Goal: Find specific page/section: Find specific page/section

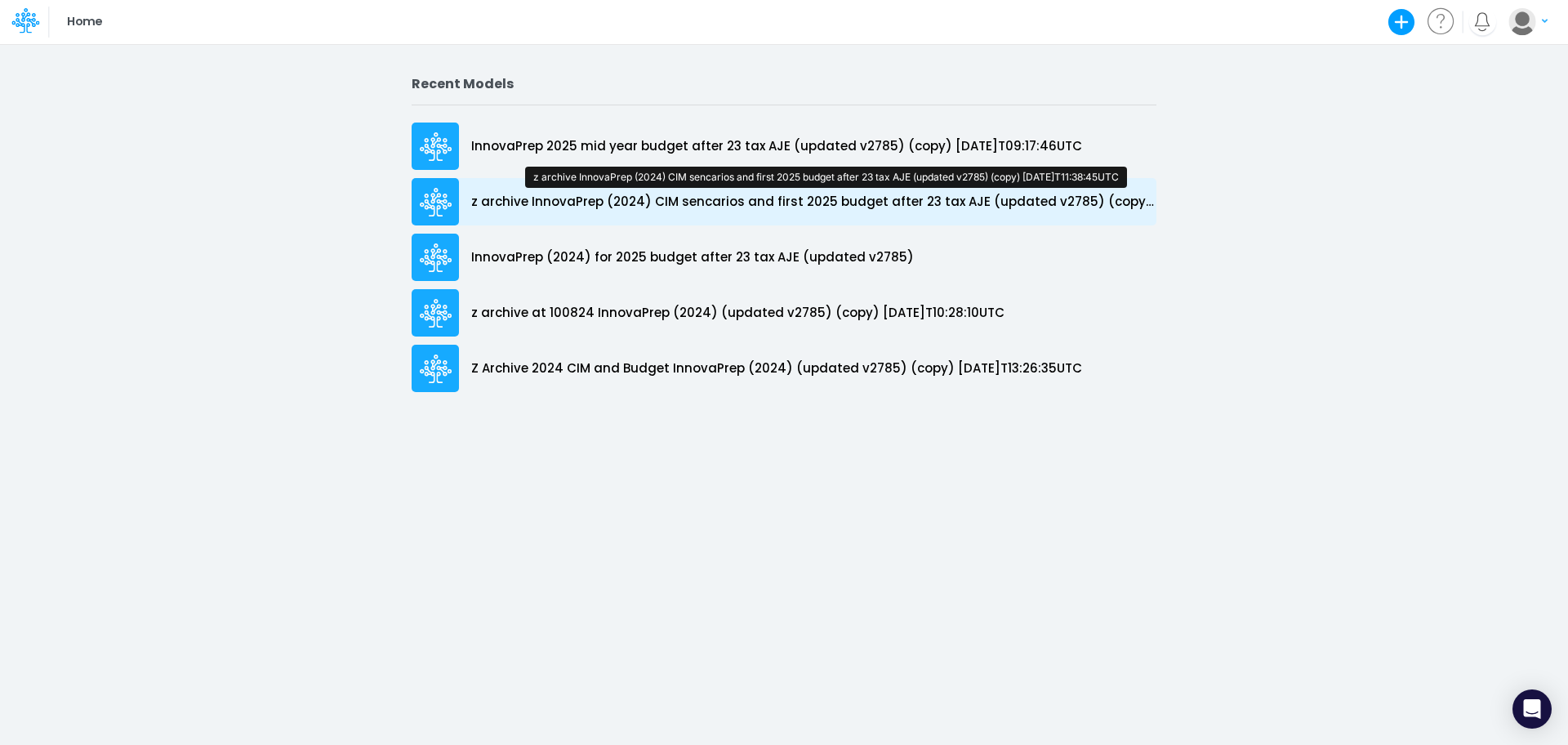
click at [662, 194] on p "z archive InnovaPrep (2024) CIM sencarios and first 2025 budget after 23 tax AJ…" at bounding box center [814, 202] width 685 height 19
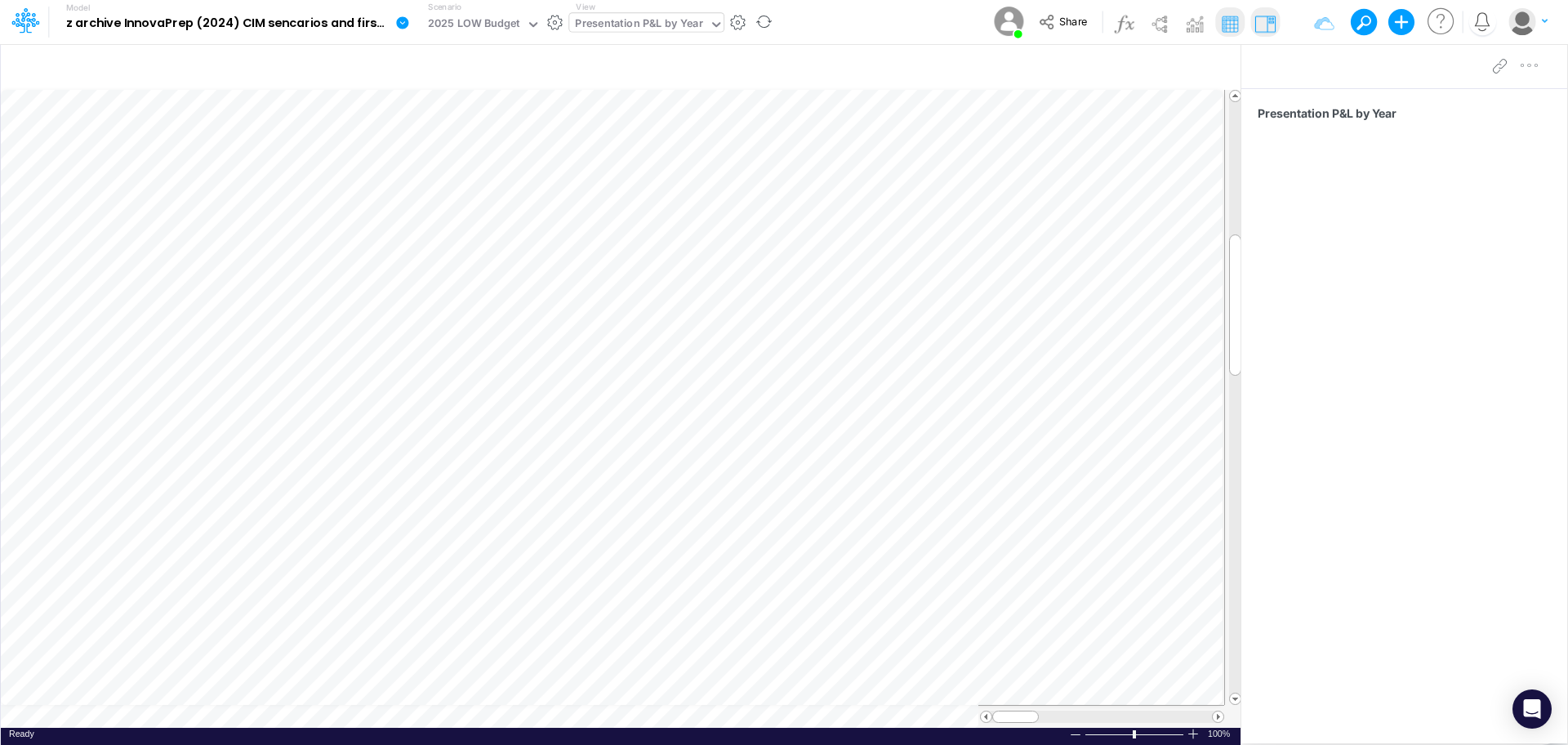
click at [710, 20] on icon at bounding box center [716, 25] width 15 height 15
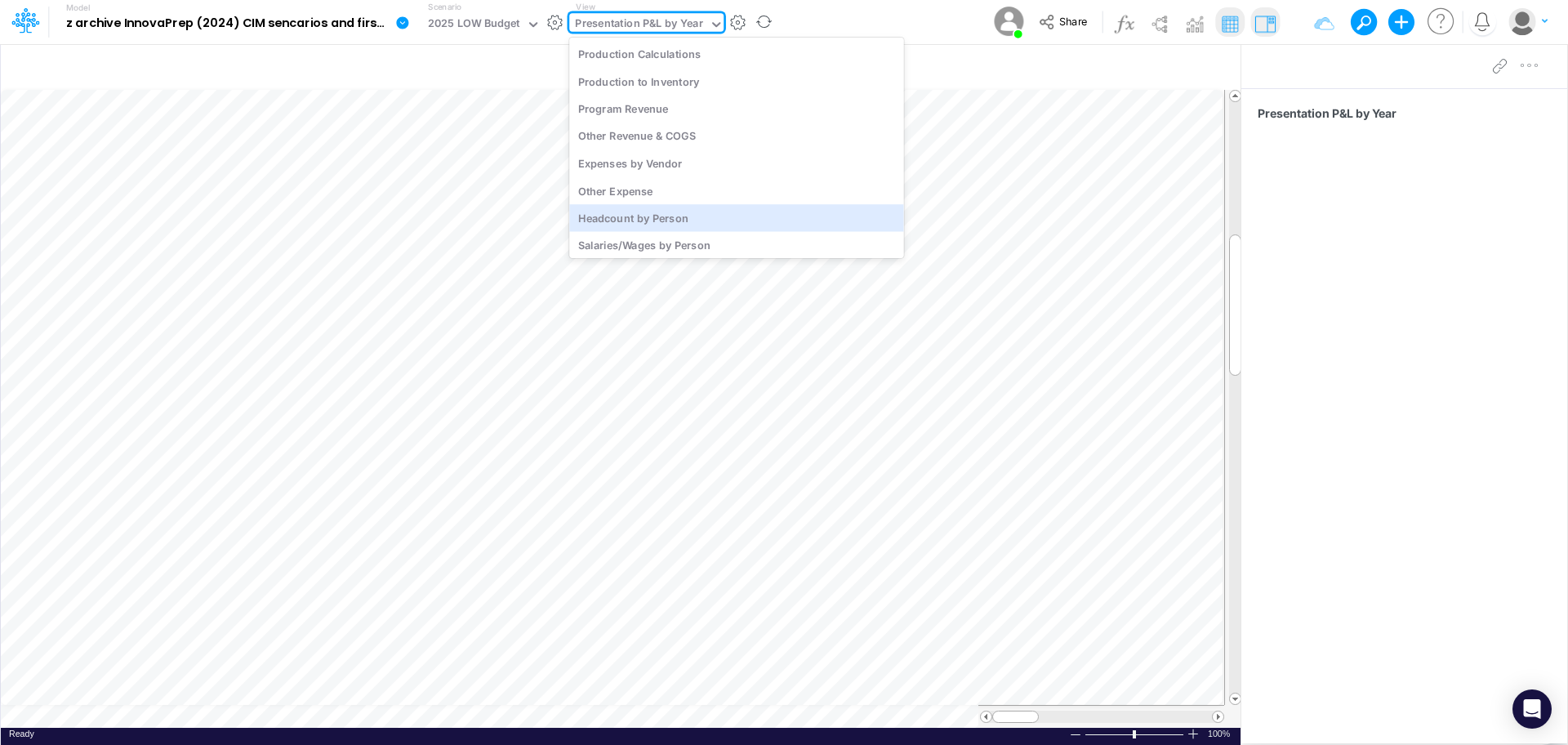
scroll to position [2848, 0]
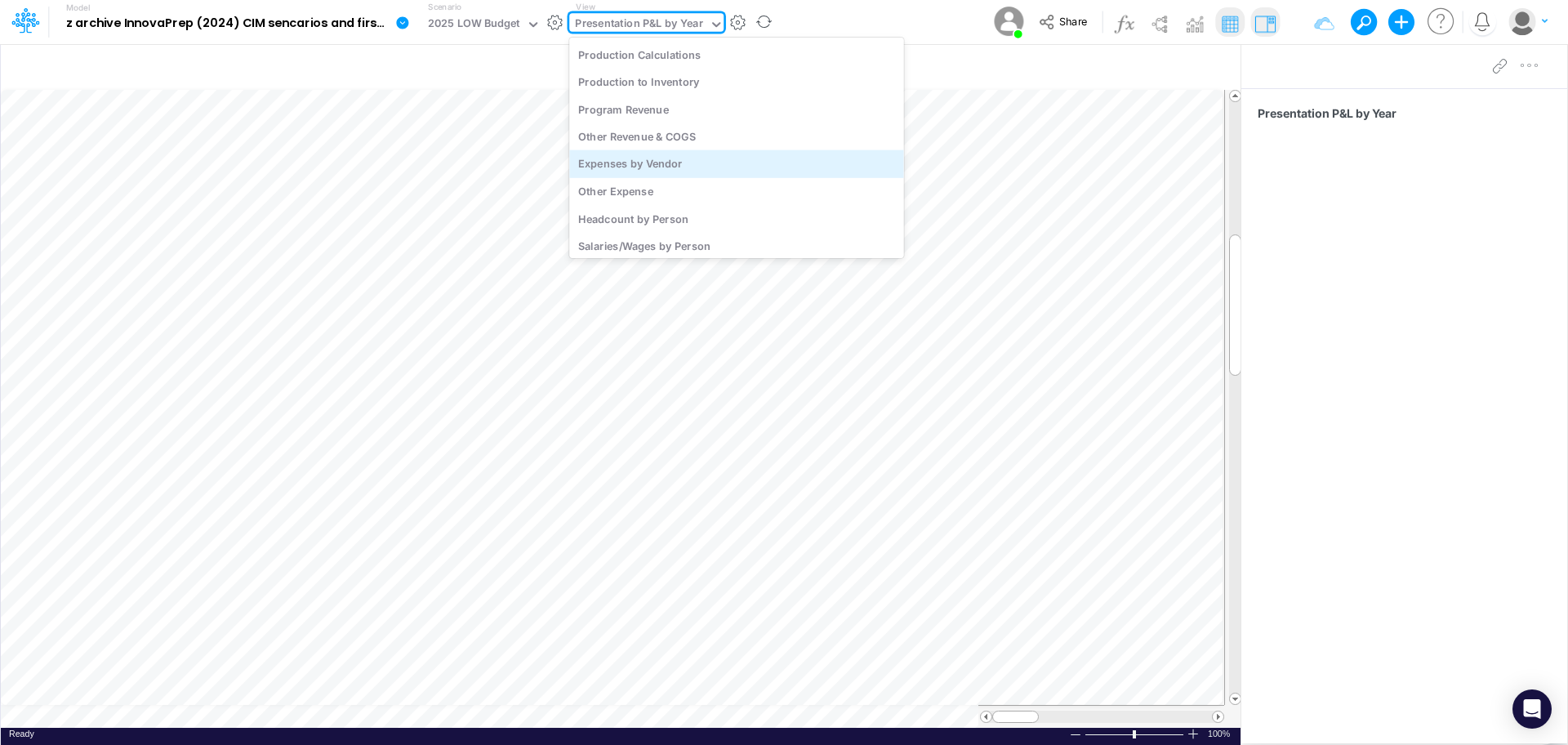
click at [696, 163] on div "Expenses by Vendor" at bounding box center [737, 164] width 334 height 27
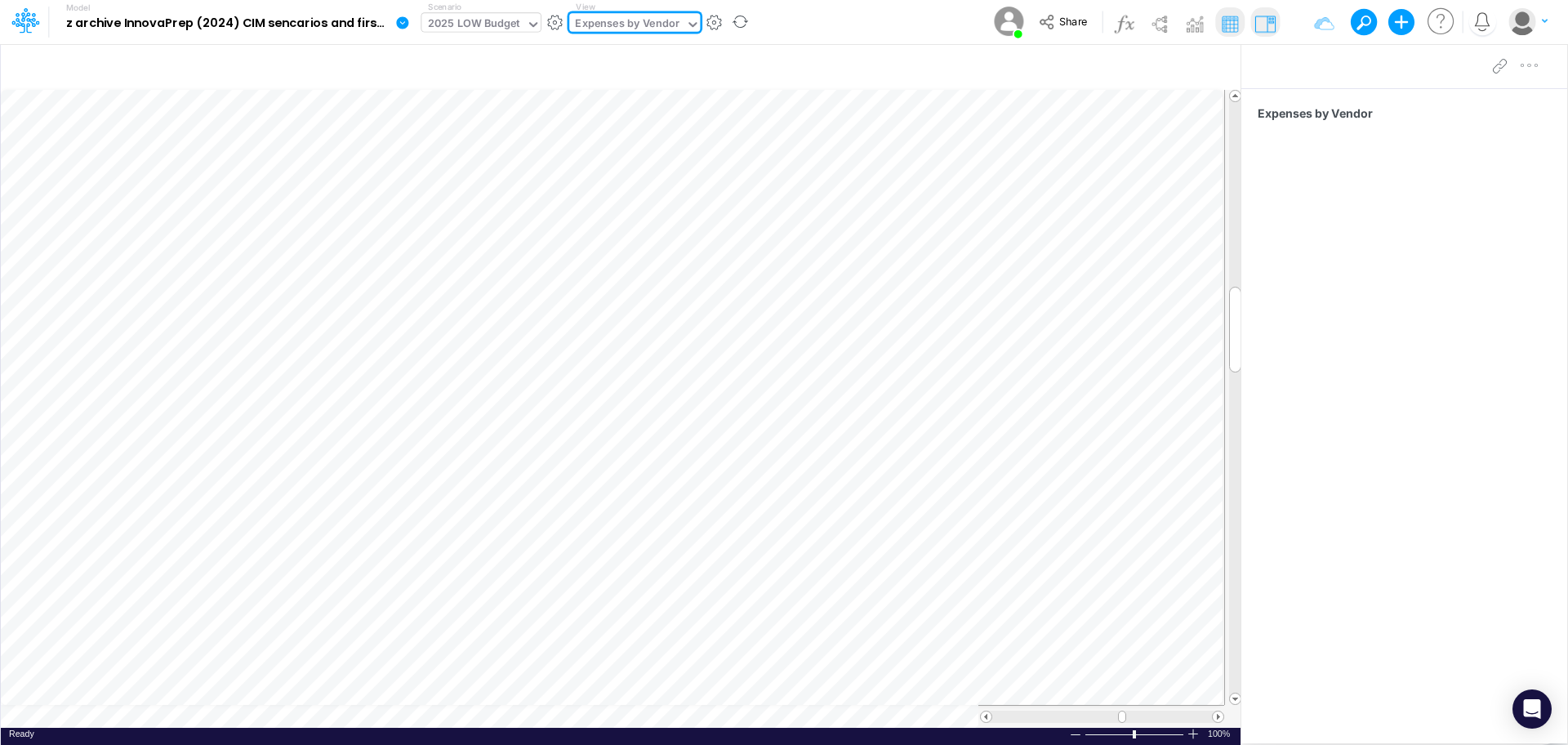
click at [529, 28] on icon at bounding box center [533, 25] width 15 height 15
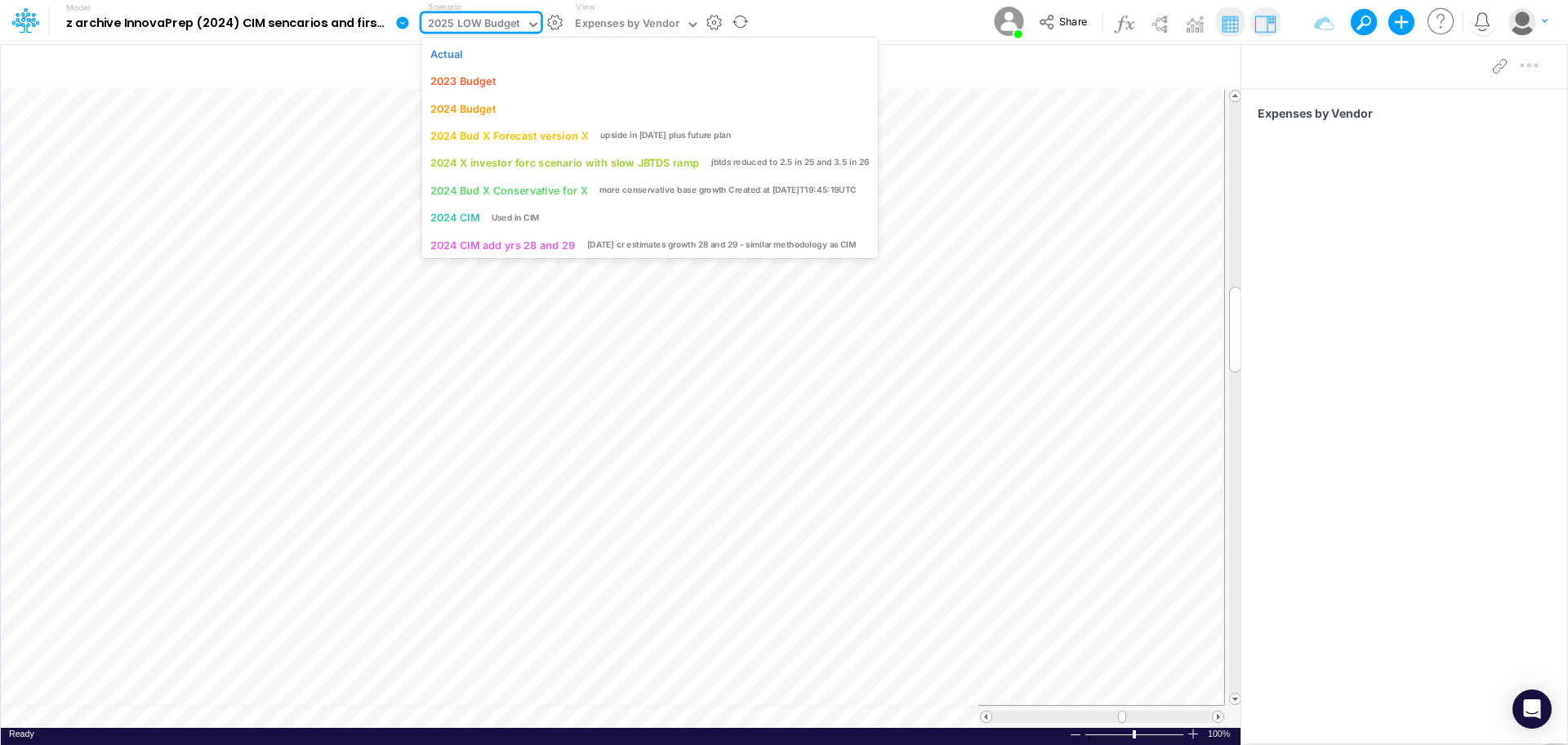
scroll to position [65, 0]
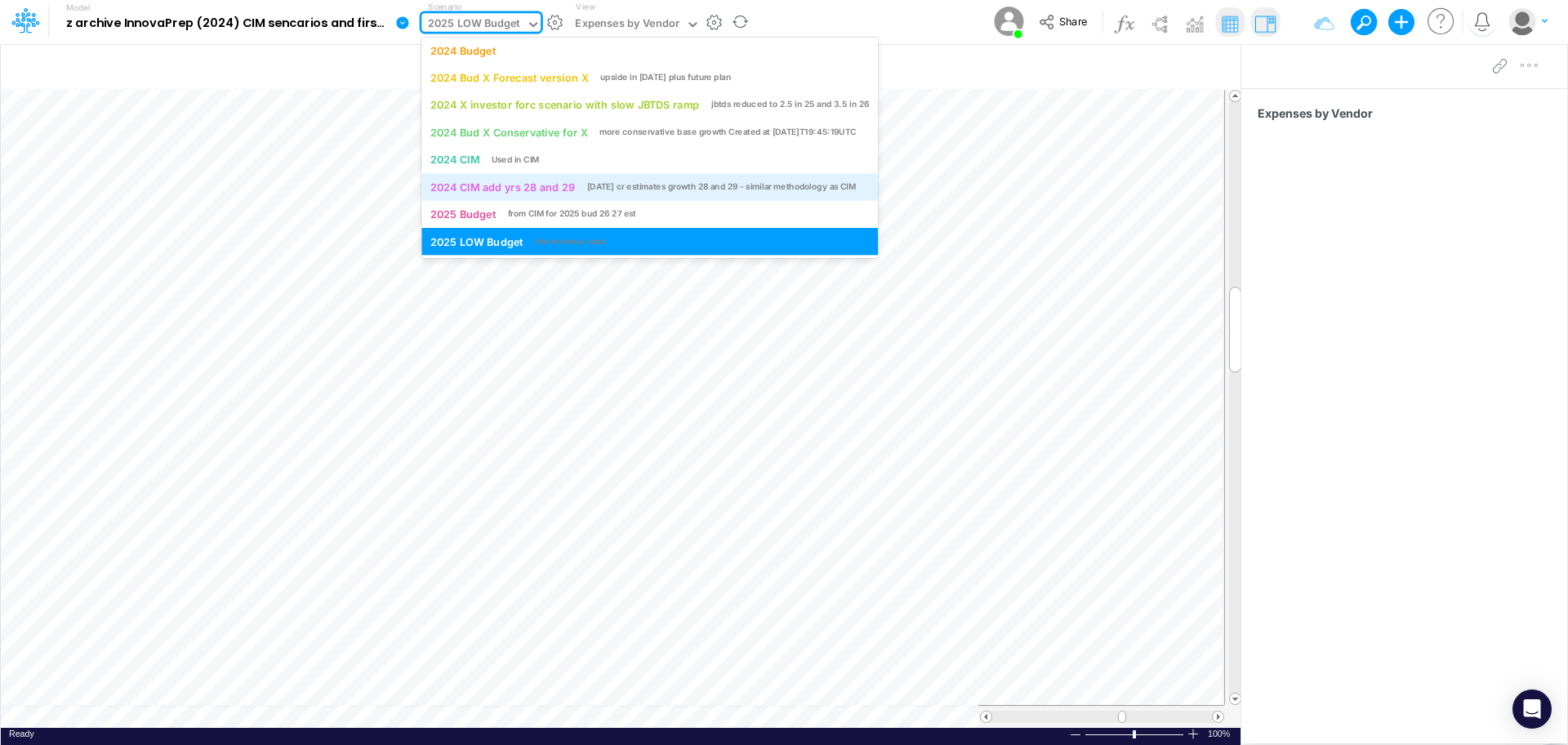
click at [541, 185] on div "2024 CIM add yrs 28 and 29" at bounding box center [502, 186] width 144 height 15
